Goal: Find specific page/section: Find specific page/section

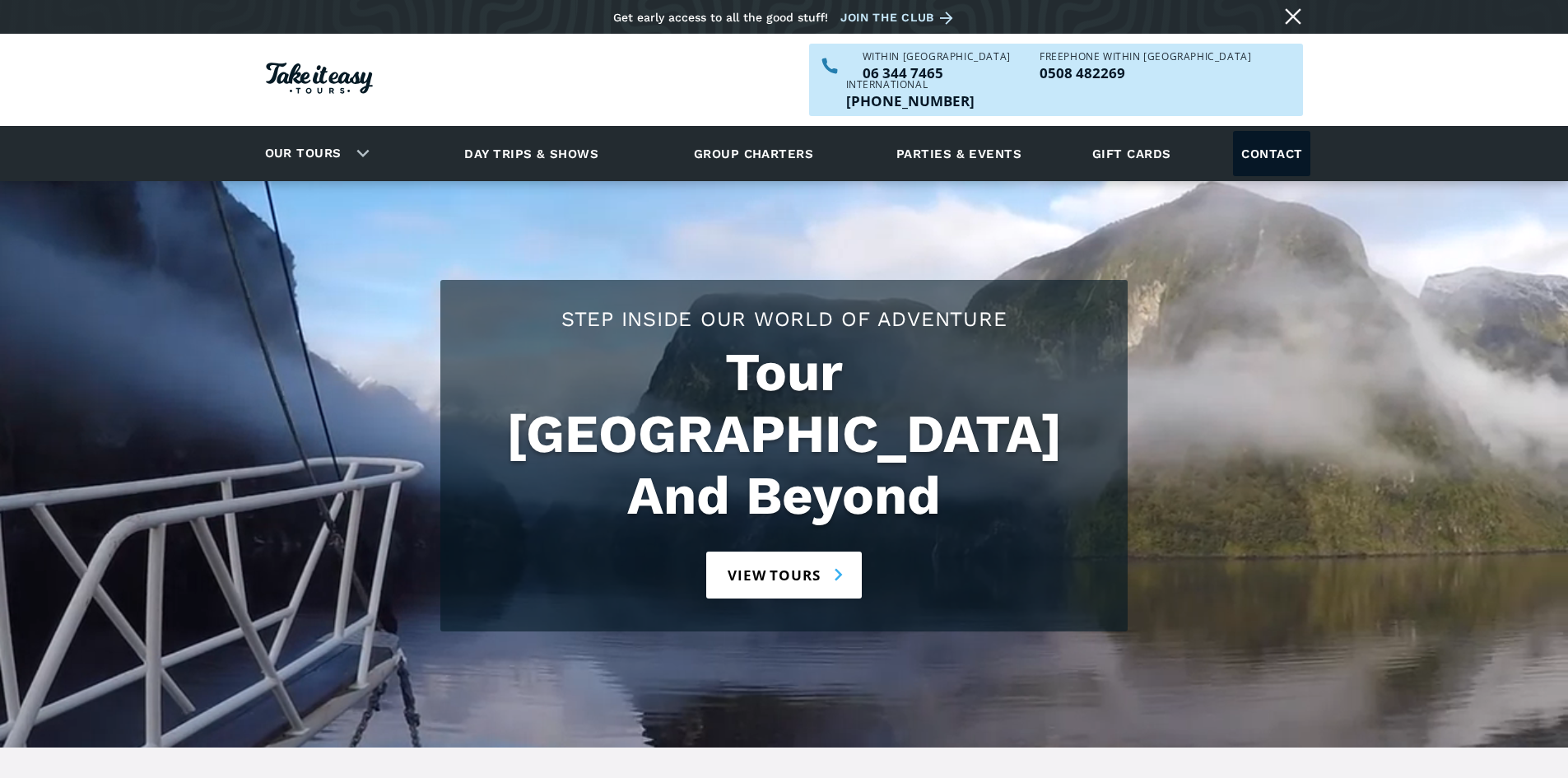
click at [1271, 131] on link "Contact" at bounding box center [1271, 154] width 77 height 45
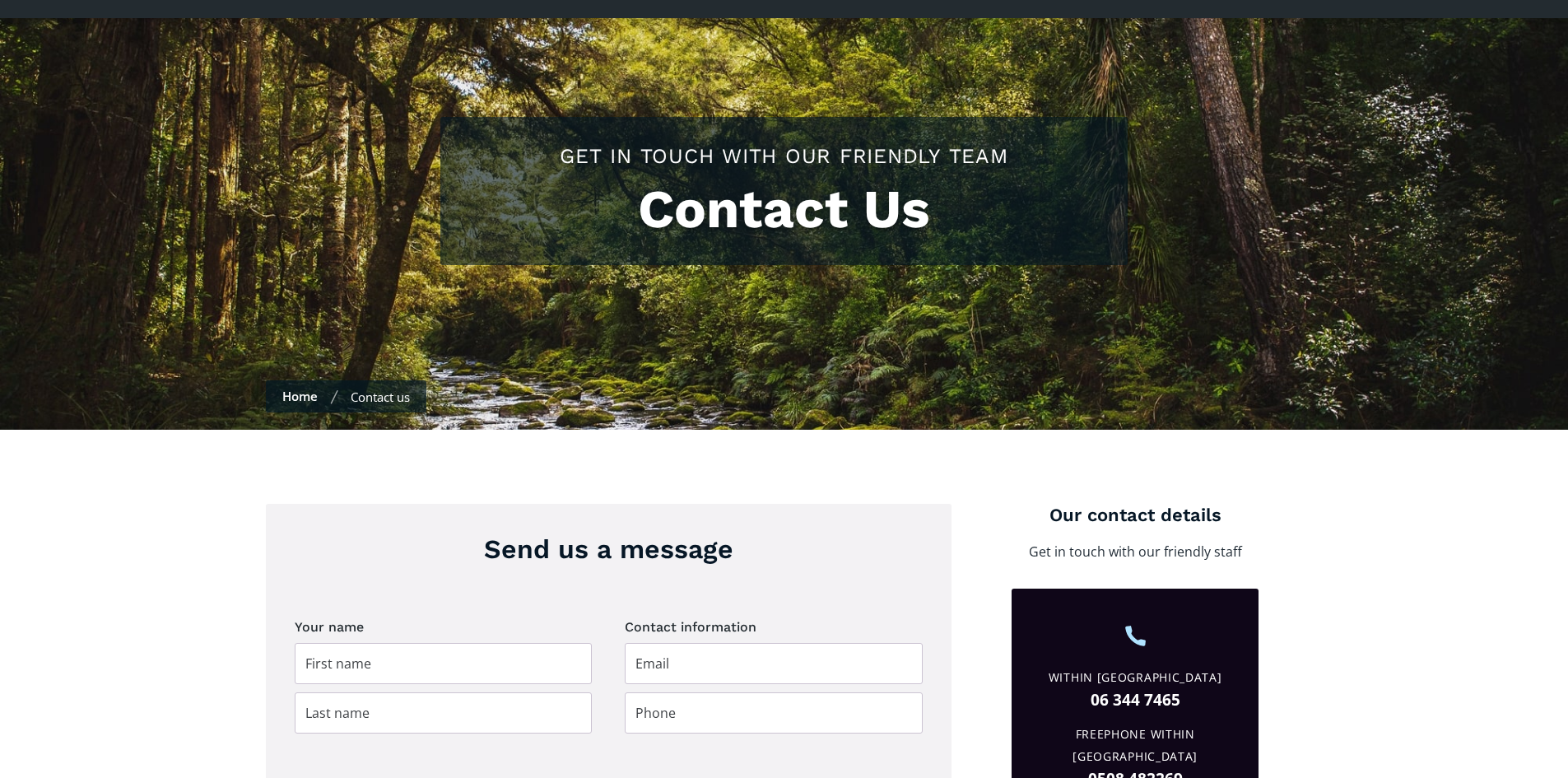
scroll to position [82, 0]
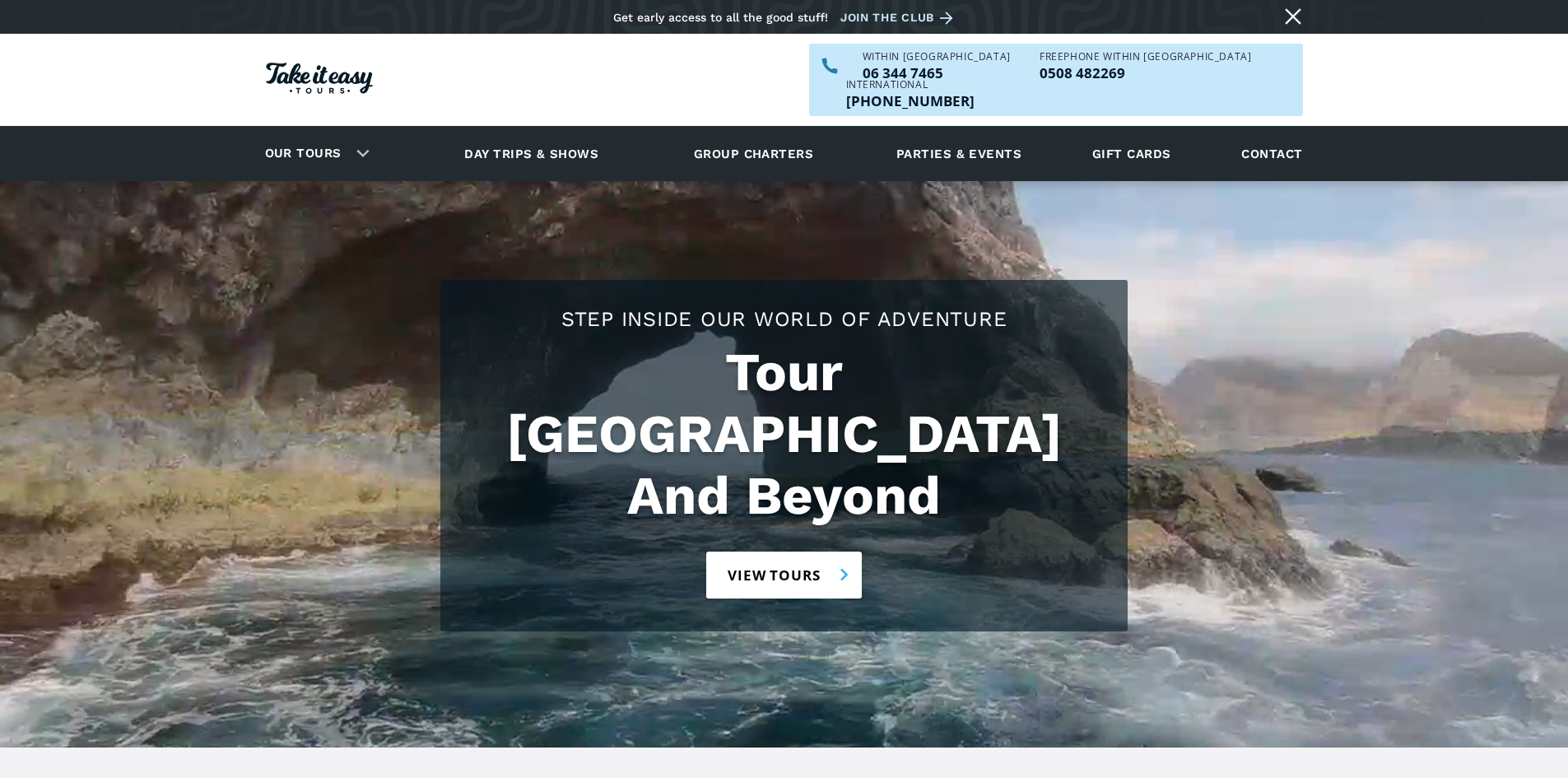
click at [841, 552] on link "View tours" at bounding box center [783, 575] width 155 height 47
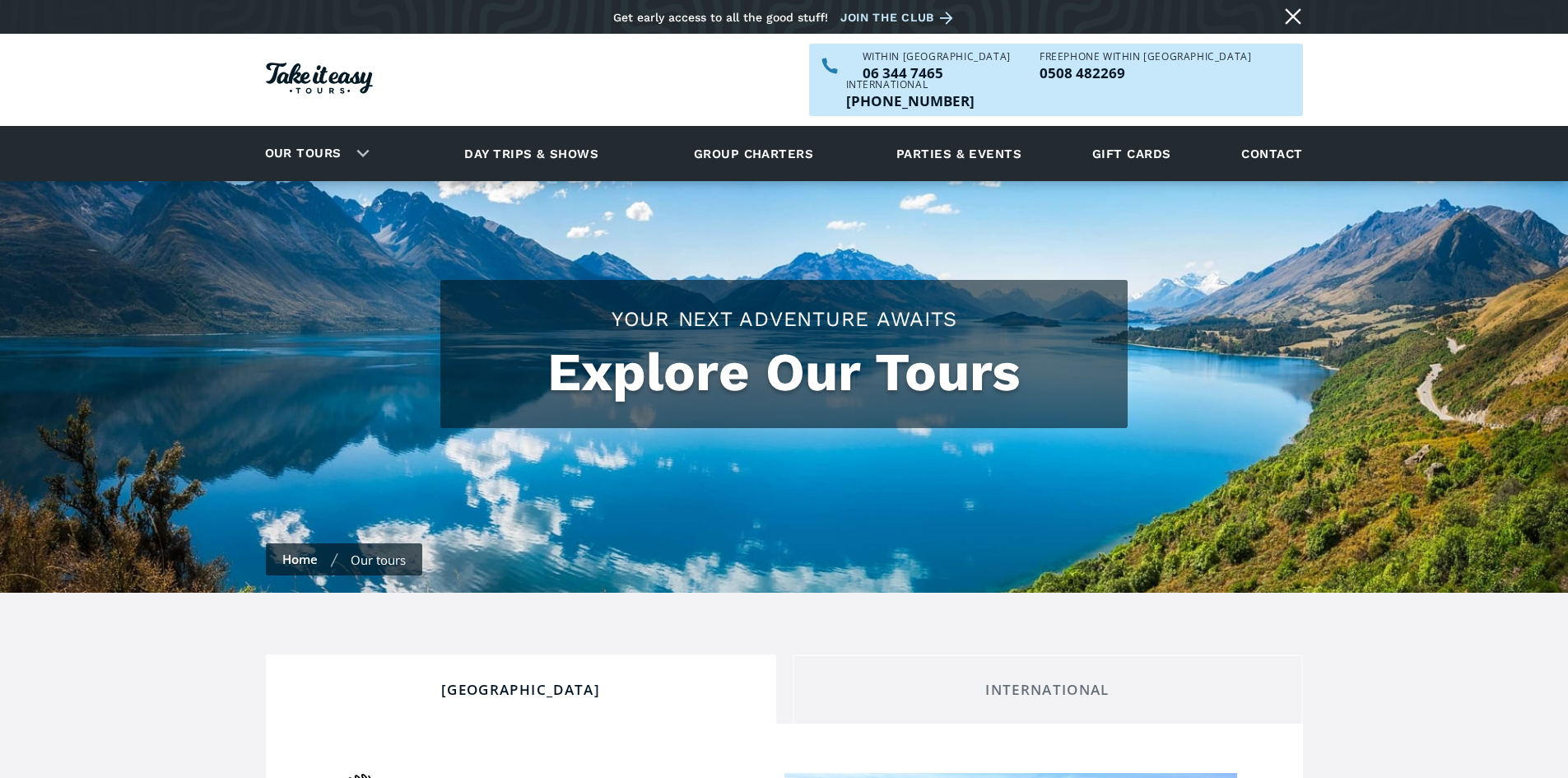
checkbox input "true"
click at [504, 131] on link "Day trips & shows" at bounding box center [531, 154] width 175 height 45
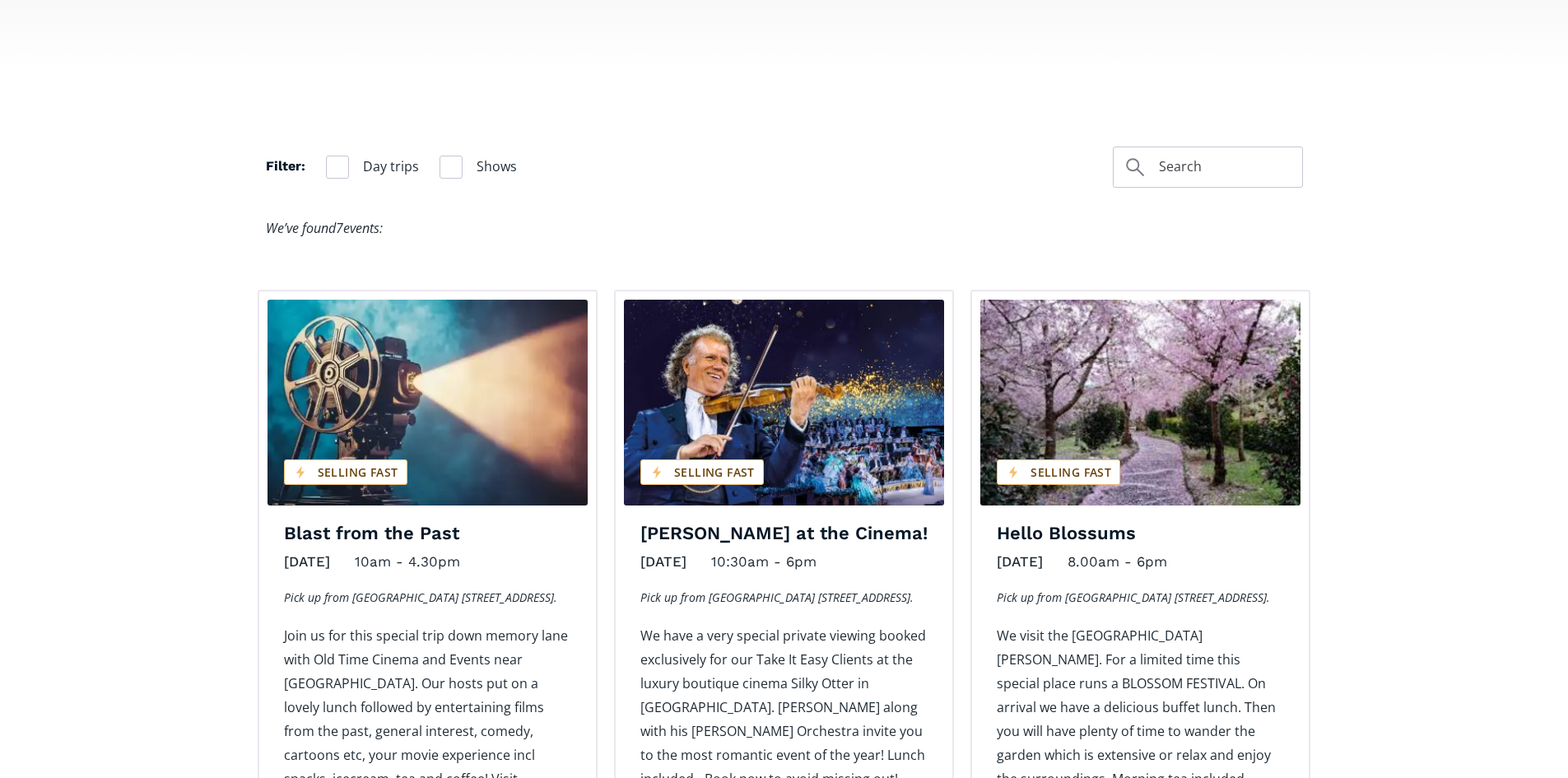
scroll to position [906, 0]
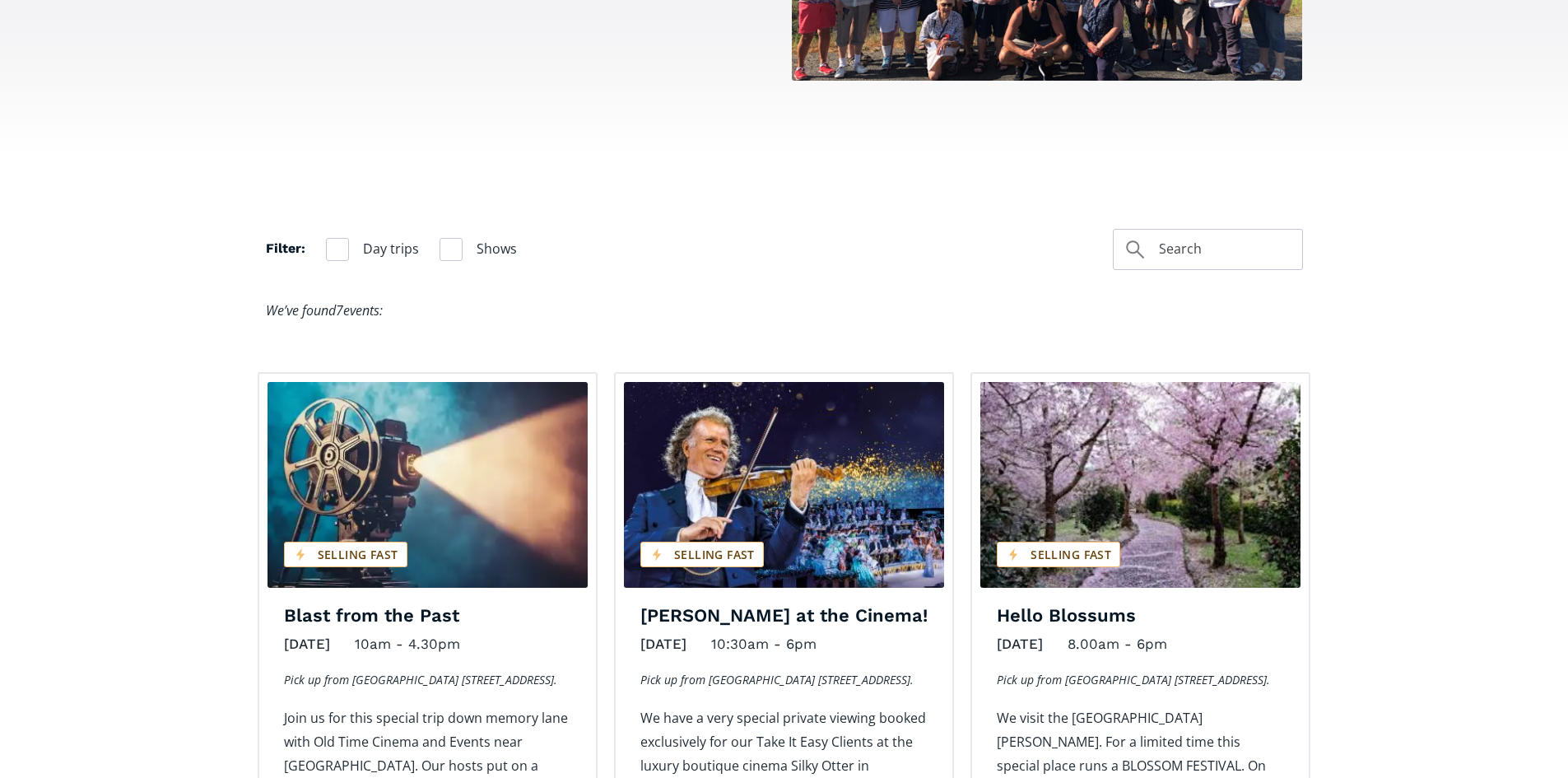
click at [386, 238] on span "Day trips" at bounding box center [390, 249] width 56 height 22
click at [336, 244] on input "Day trips" at bounding box center [331, 249] width 10 height 10
checkbox input "true"
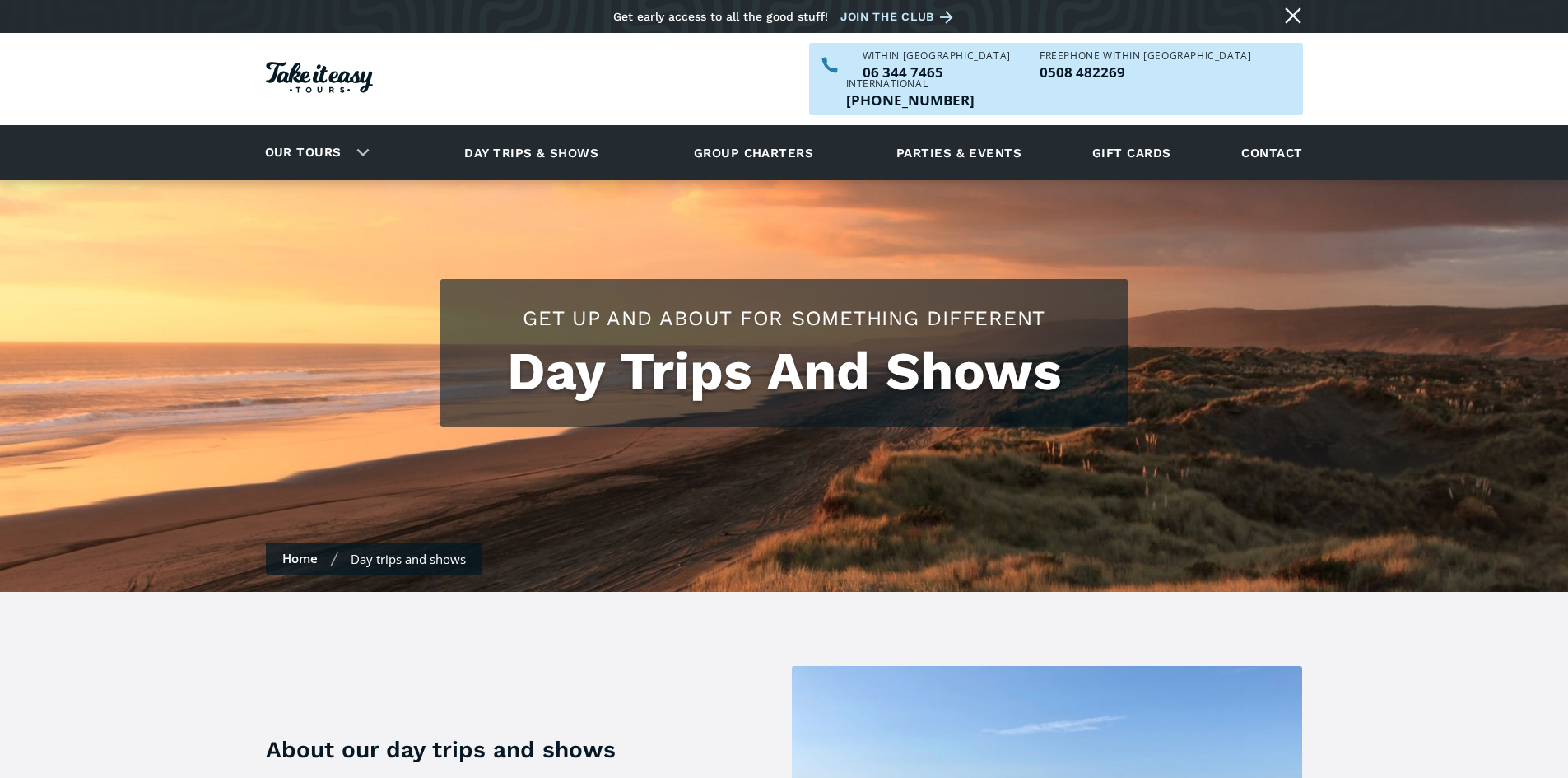
scroll to position [0, 0]
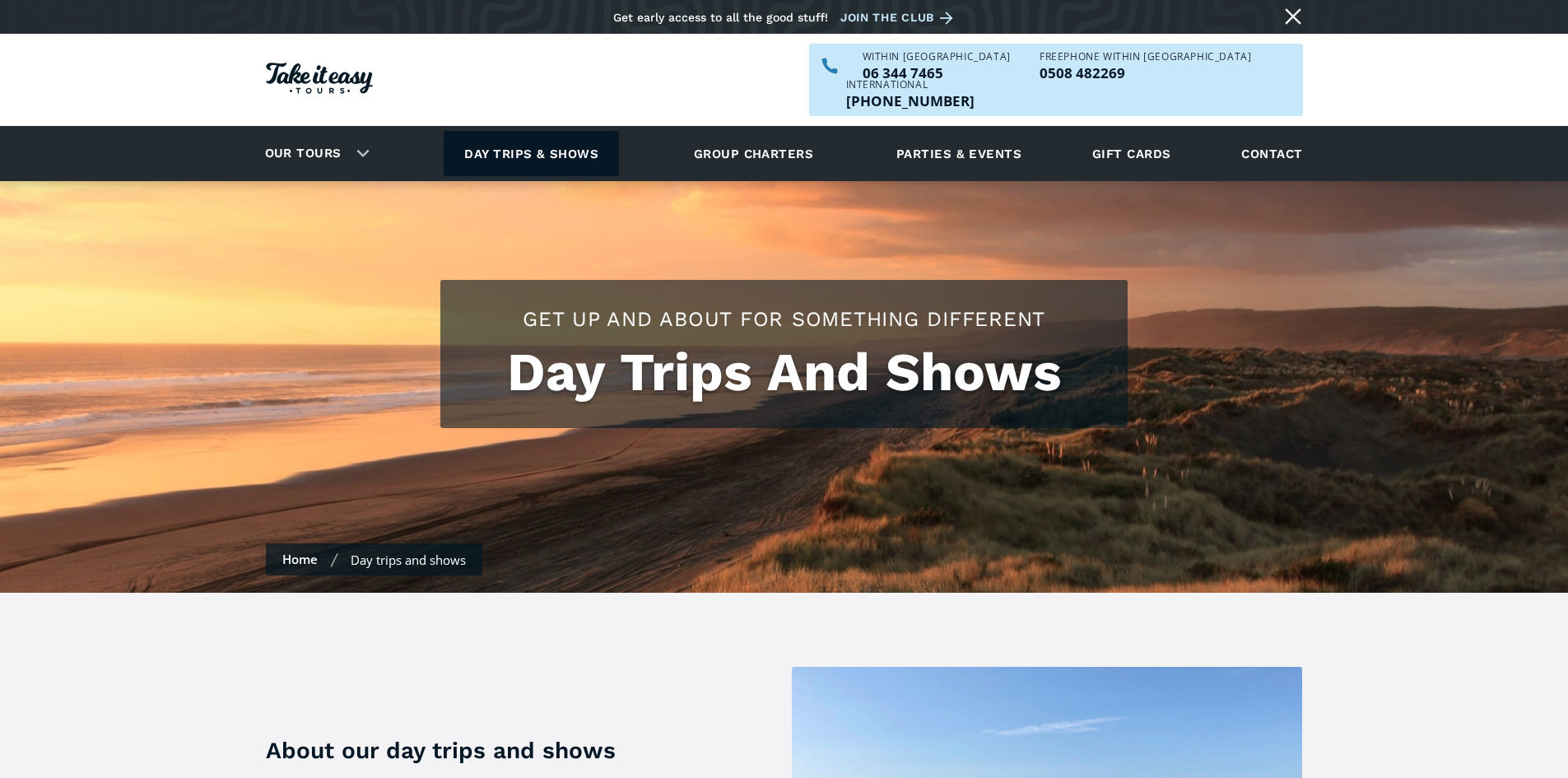
click at [564, 131] on link "Day trips & shows" at bounding box center [531, 154] width 175 height 45
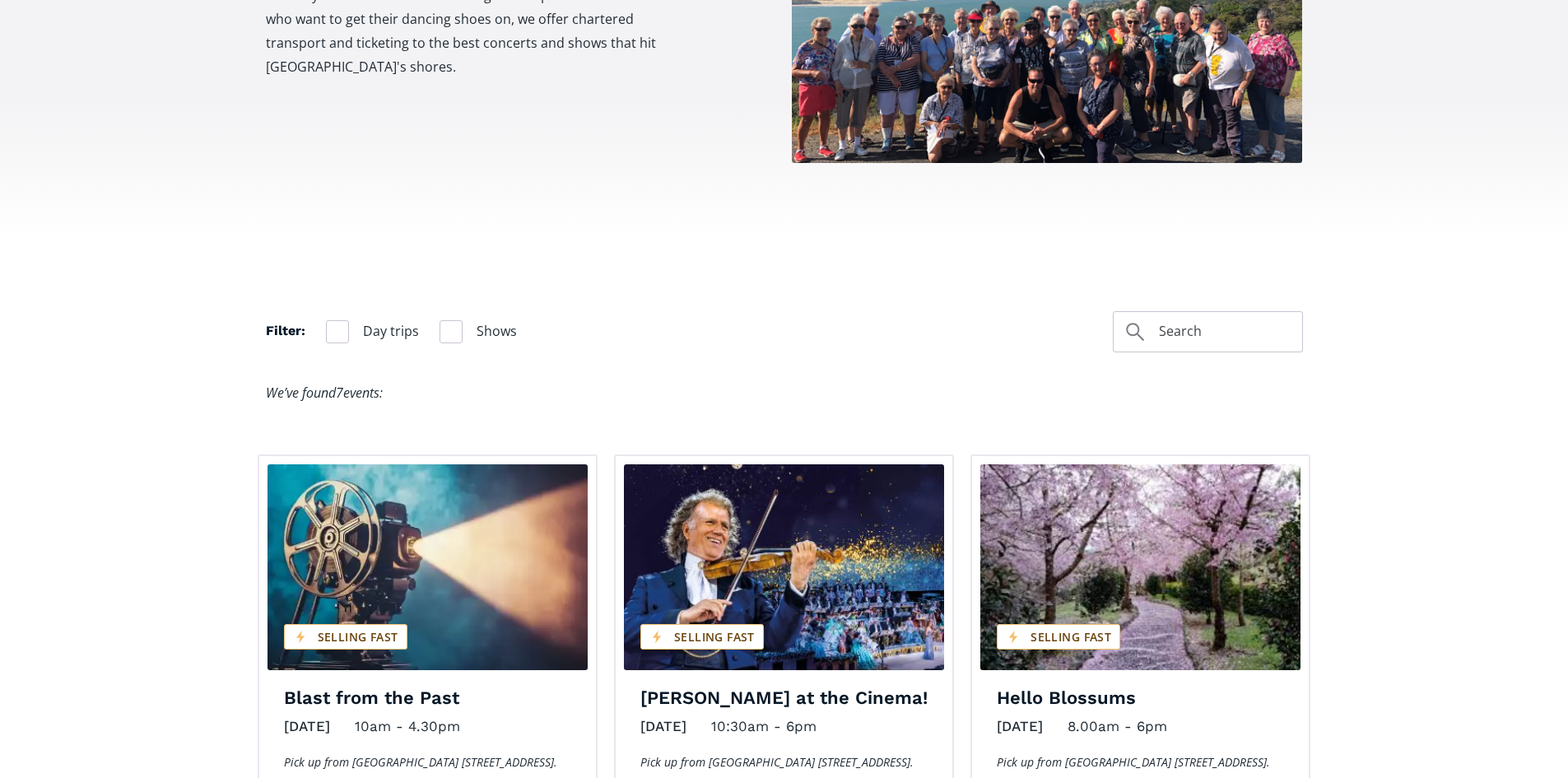
scroll to position [906, 0]
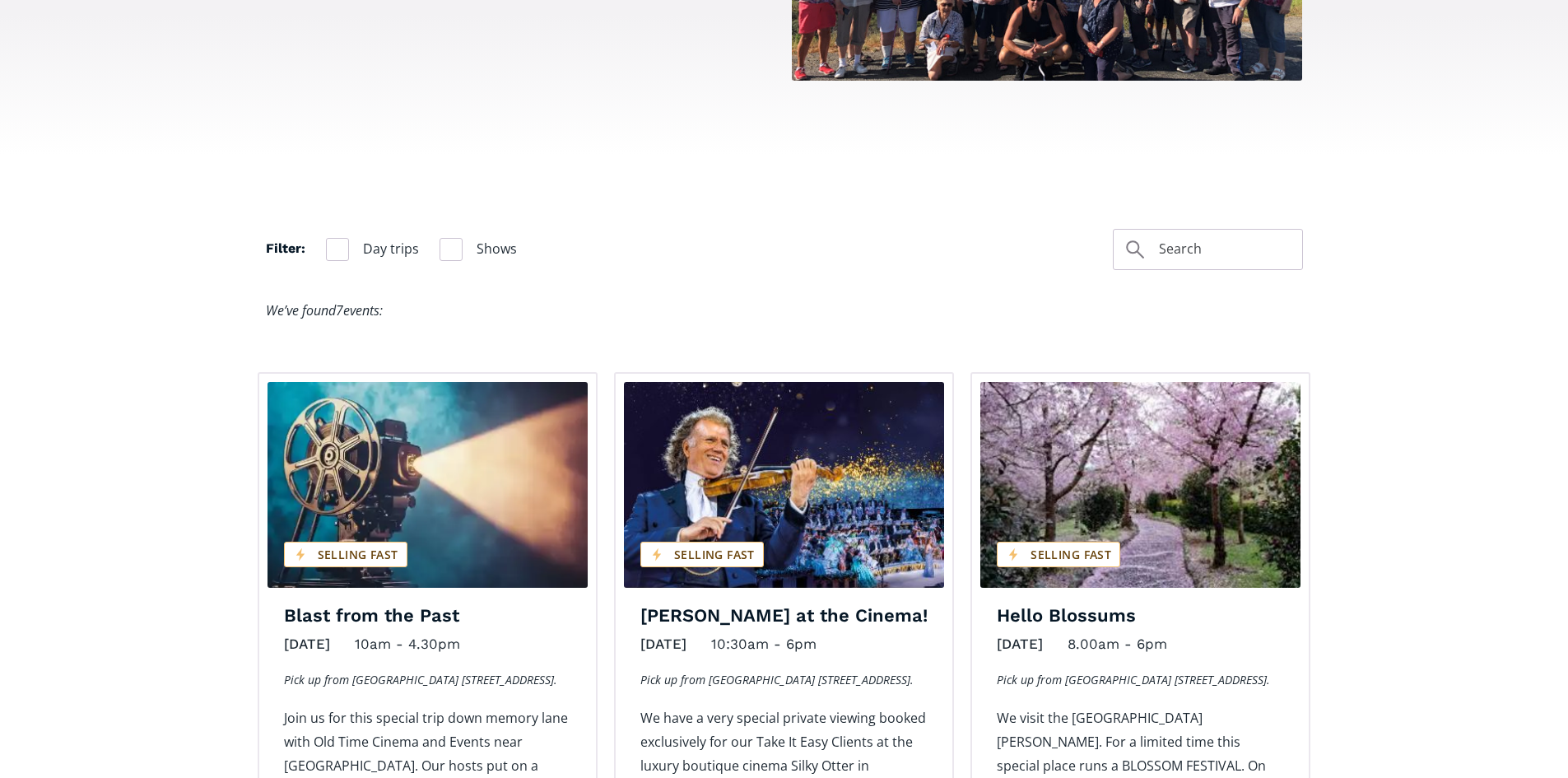
click at [495, 238] on span "Shows" at bounding box center [497, 249] width 40 height 22
click at [450, 244] on input "Shows" at bounding box center [444, 249] width 10 height 10
checkbox input "true"
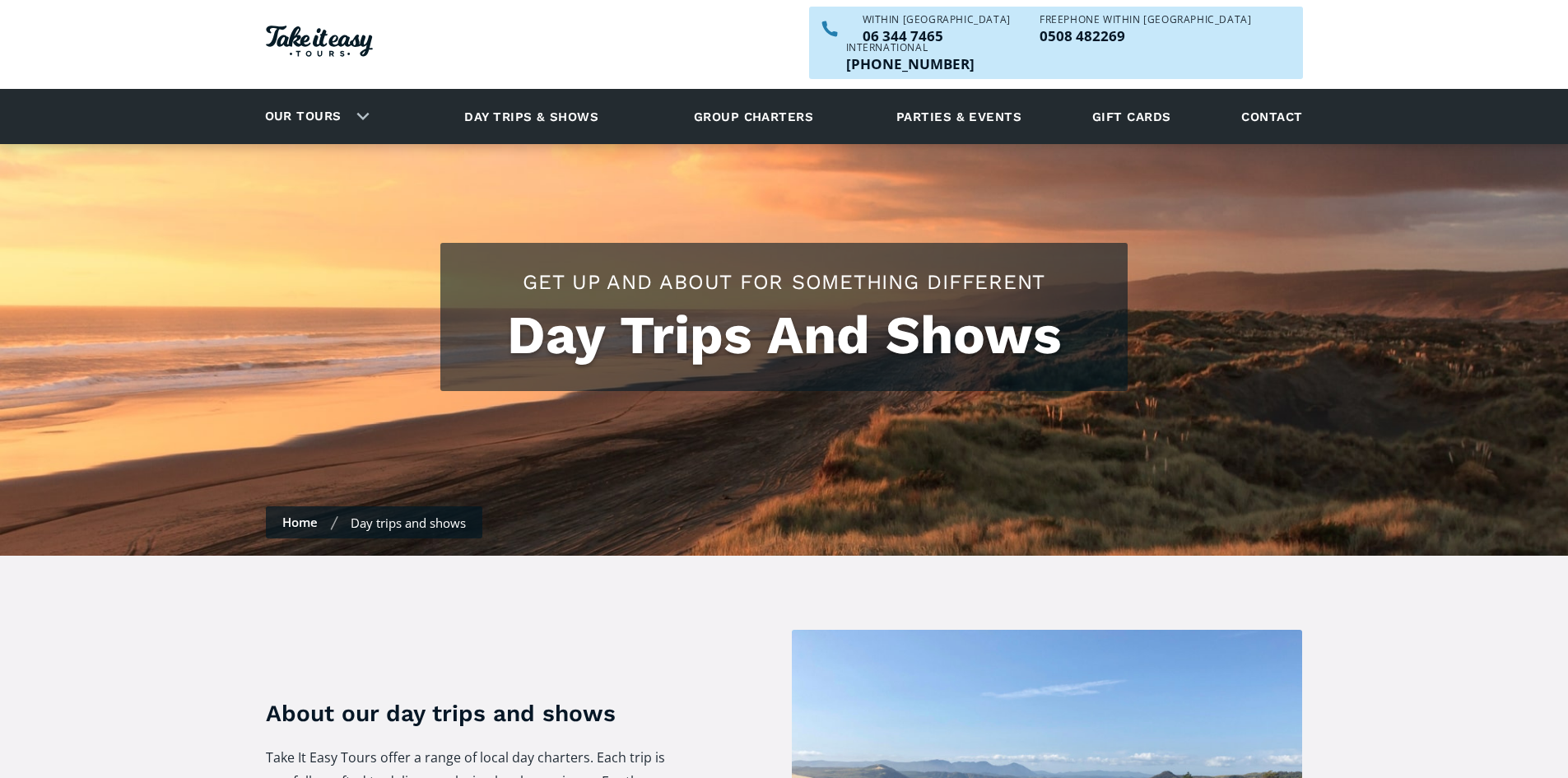
scroll to position [0, 0]
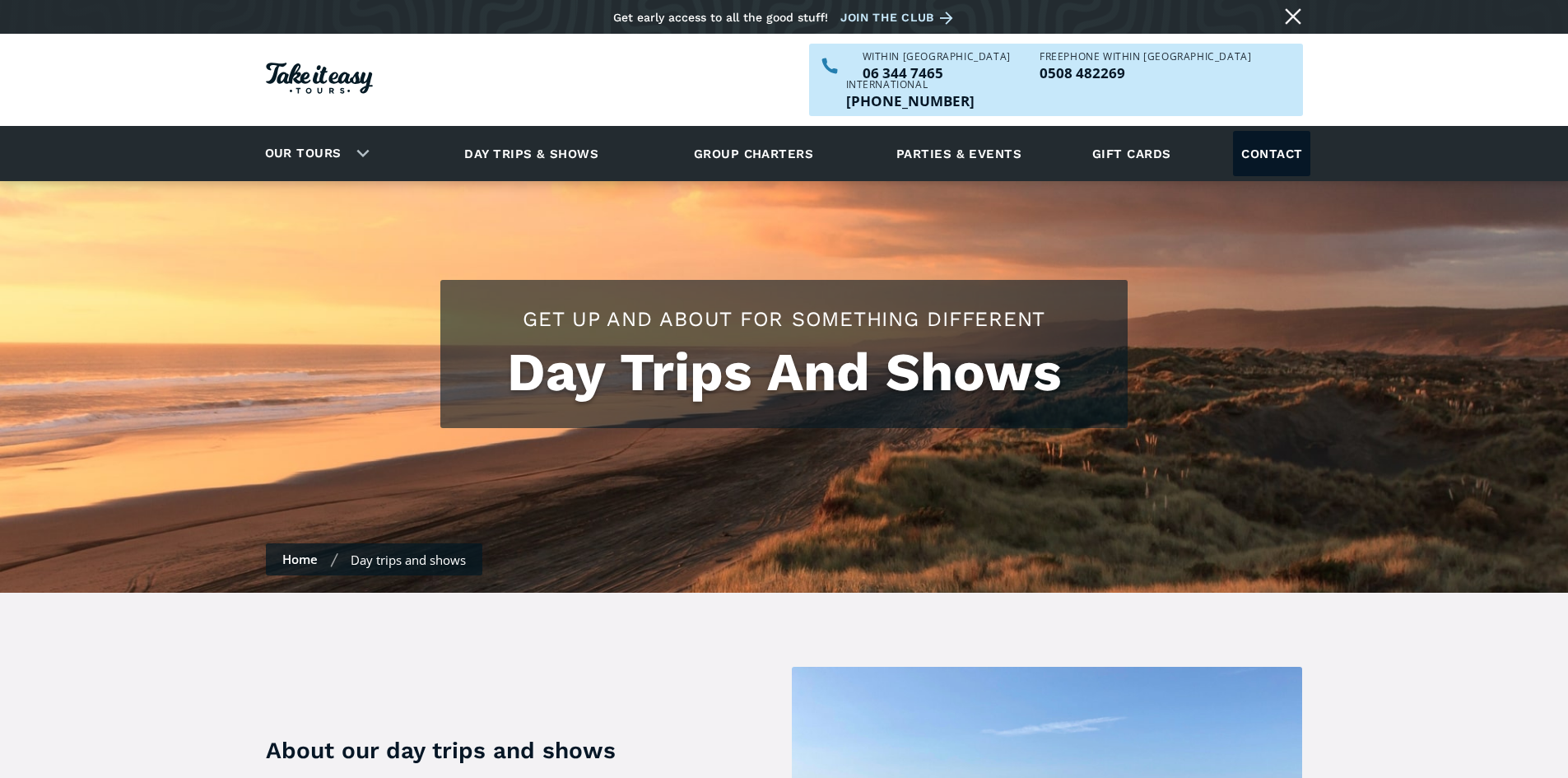
click at [1267, 131] on link "Contact" at bounding box center [1271, 154] width 77 height 45
